Goal: Unclear

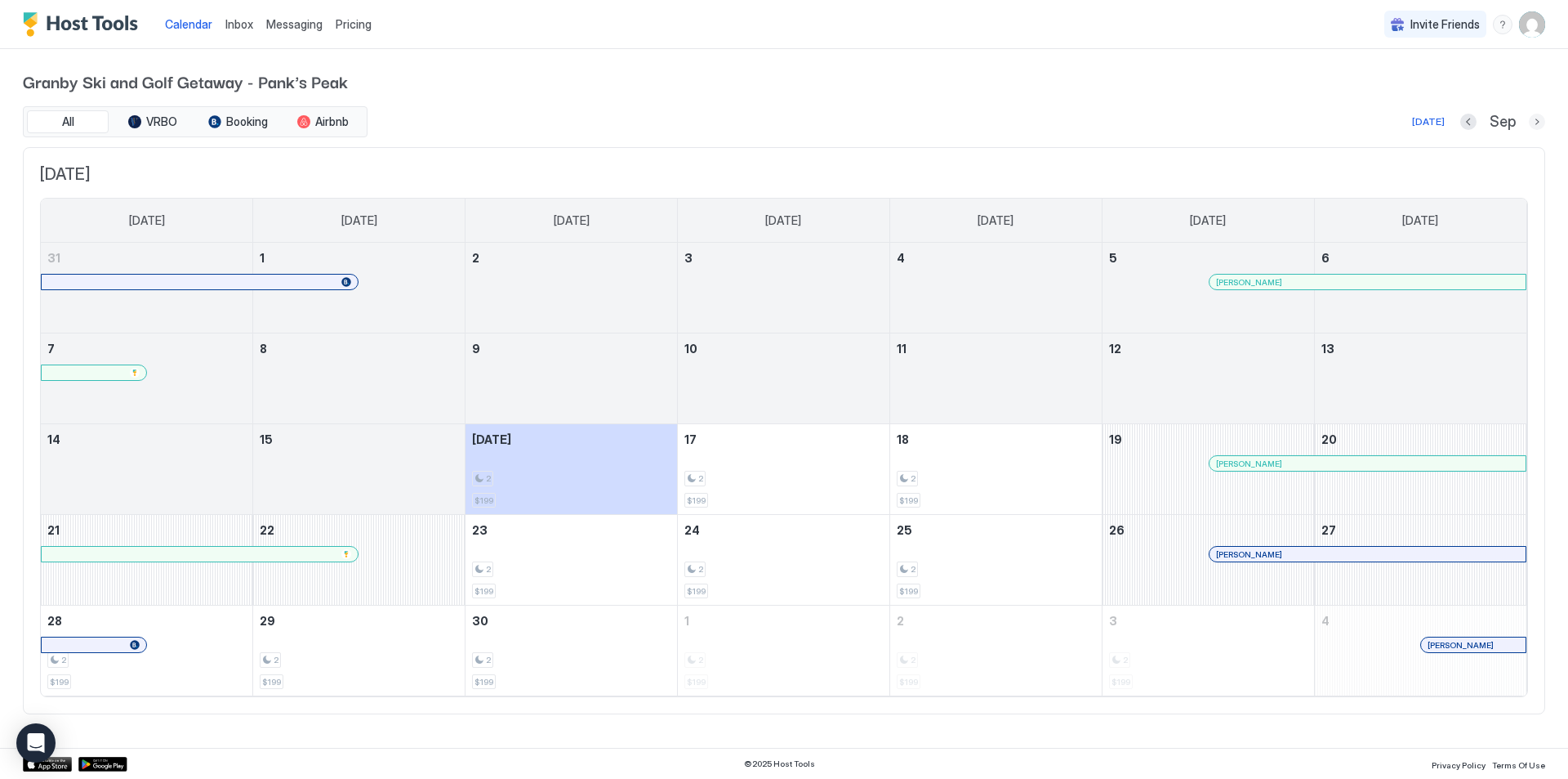
click at [1532, 125] on button "Next month" at bounding box center [1537, 122] width 16 height 16
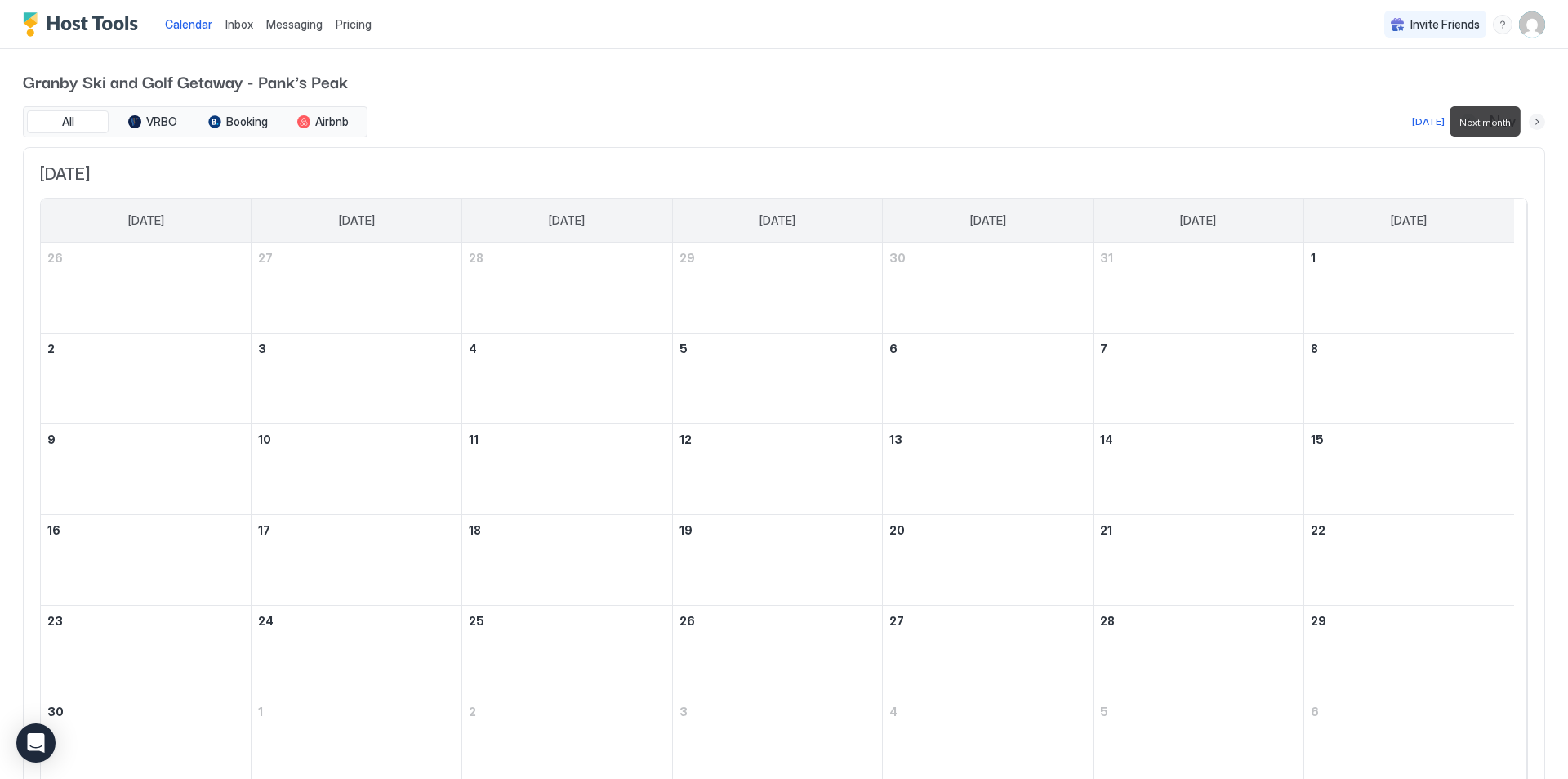
click at [1532, 125] on button "Next month" at bounding box center [1537, 122] width 16 height 16
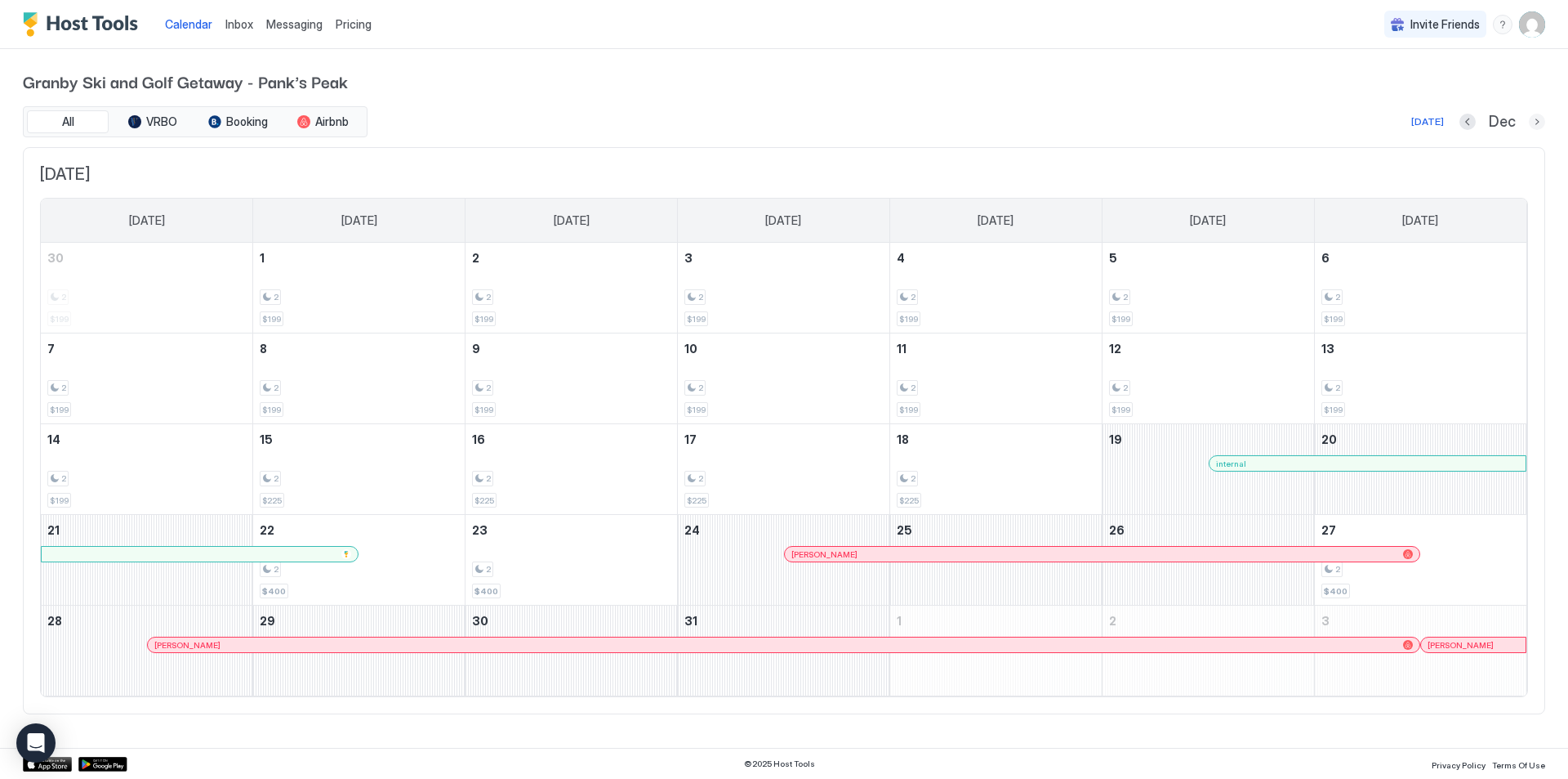
click at [1532, 117] on button "Next month" at bounding box center [1537, 122] width 16 height 16
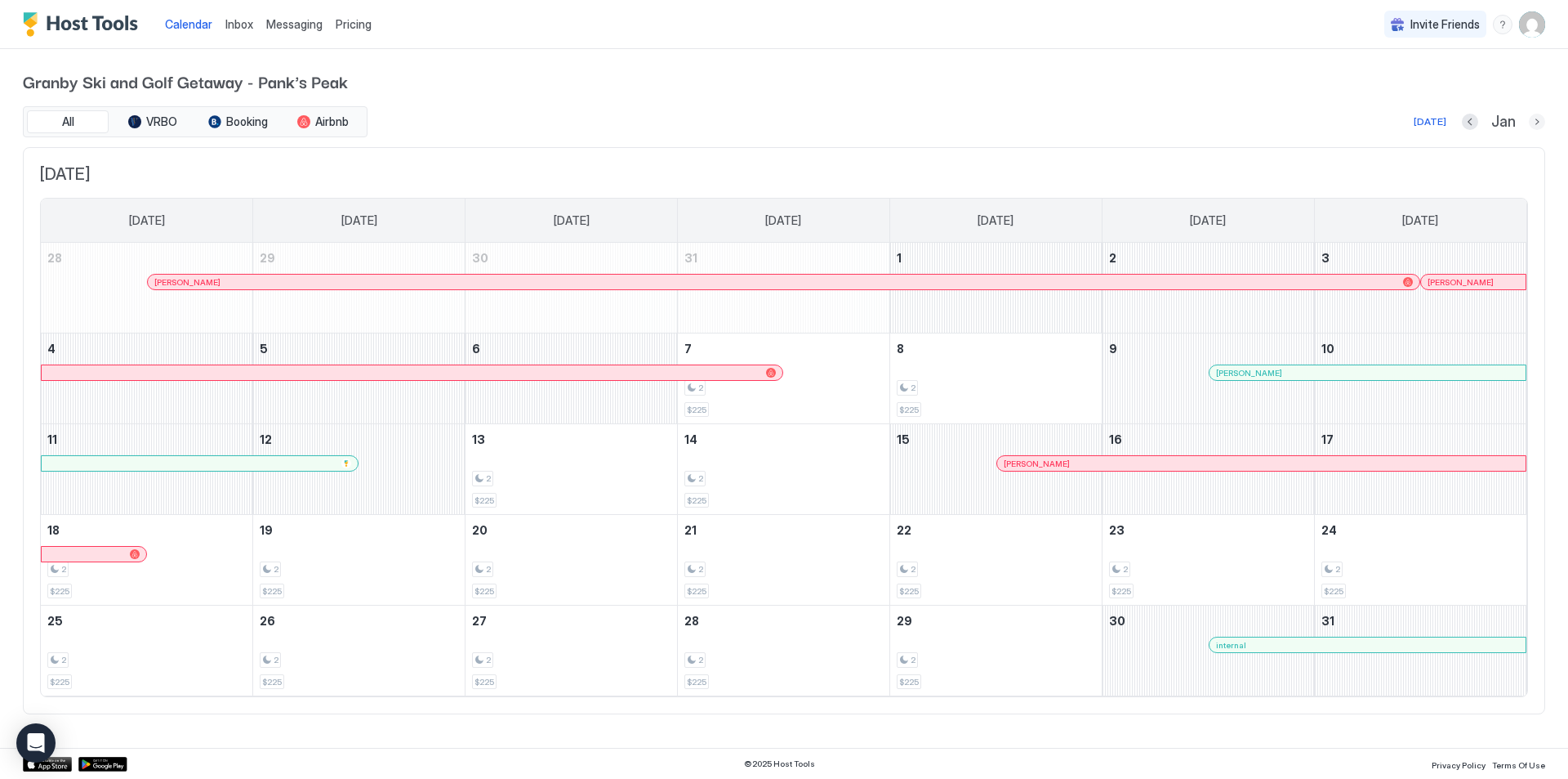
click at [1532, 124] on button "Next month" at bounding box center [1537, 122] width 16 height 16
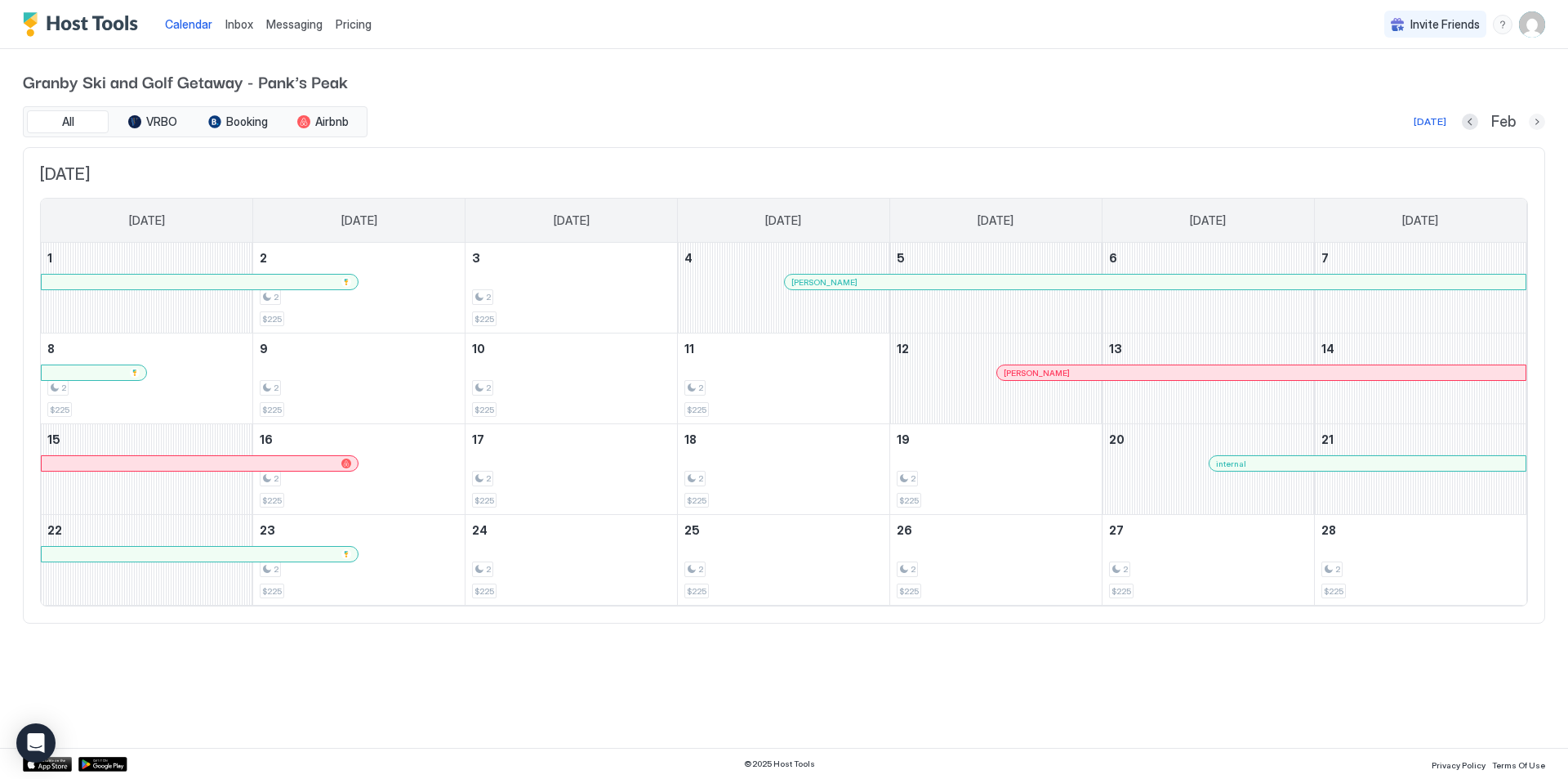
click at [1531, 124] on button "Next month" at bounding box center [1537, 122] width 16 height 16
